Goal: Share content

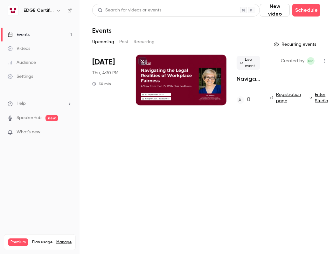
click at [48, 33] on link "Events 1" at bounding box center [39, 35] width 79 height 14
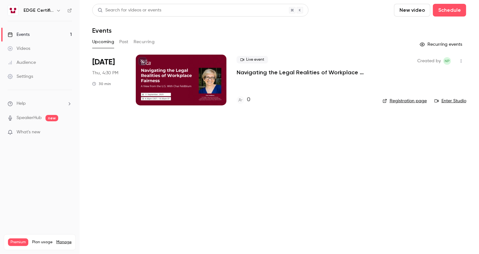
click at [195, 79] on div at bounding box center [181, 80] width 91 height 51
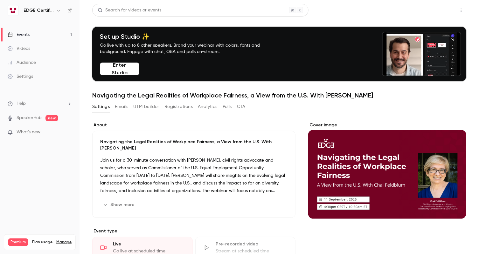
click at [333, 12] on button "Share" at bounding box center [438, 10] width 25 height 13
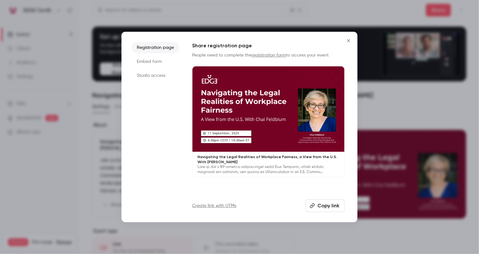
click at [321, 210] on button "Copy link" at bounding box center [325, 206] width 39 height 13
